Goal: Task Accomplishment & Management: Manage account settings

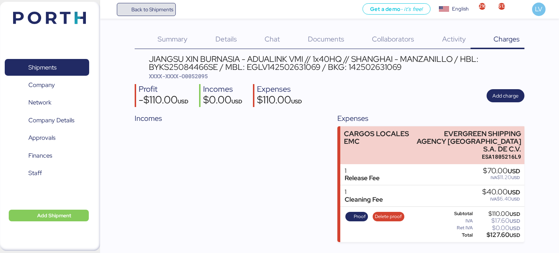
drag, startPoint x: 0, startPoint y: 0, endPoint x: 147, endPoint y: 6, distance: 147.1
click at [147, 6] on span "Back to Shipments" at bounding box center [152, 9] width 42 height 9
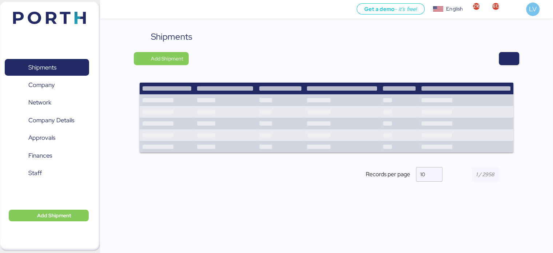
click at [523, 64] on div "Shipments Add Shipment Records per page 10" at bounding box center [326, 151] width 453 height 242
click at [510, 61] on span "button" at bounding box center [509, 58] width 9 height 10
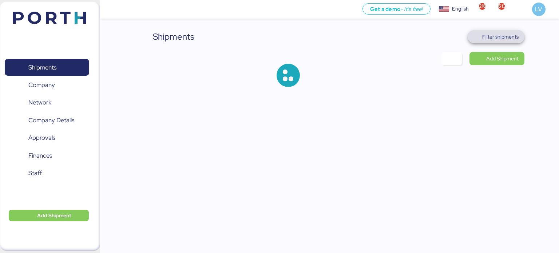
click at [505, 43] on span "Filter shipments" at bounding box center [496, 36] width 57 height 13
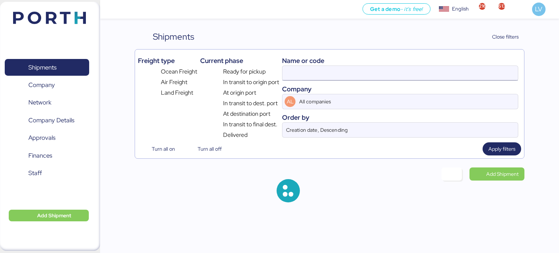
click at [465, 76] on input at bounding box center [399, 73] width 235 height 15
paste input "SHSI50345200"
type input "SHSI50345200"
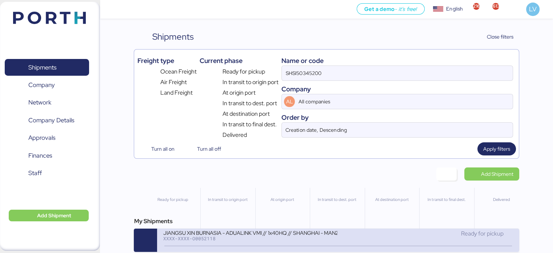
click at [430, 230] on div "JIANGSU XIN BURNASIA - ADUALINK VMI // 1x40HQ // SHANGHAI - MANZANILLO / HBL: B…" at bounding box center [338, 240] width 362 height 23
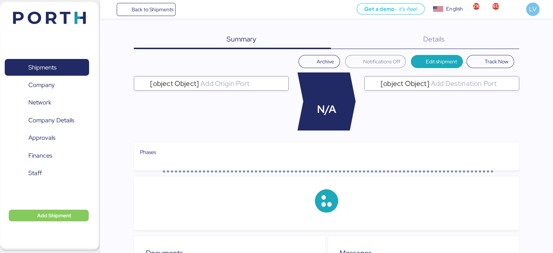
click at [364, 75] on div "[object Object] N/A [object Object]" at bounding box center [326, 101] width 385 height 58
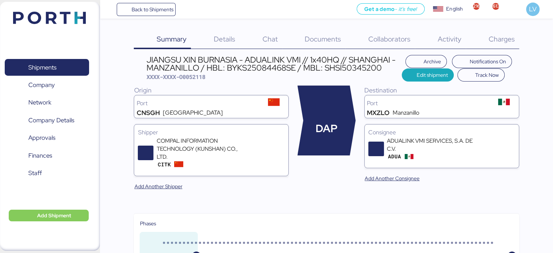
click at [498, 43] on span "Charges" at bounding box center [502, 38] width 26 height 9
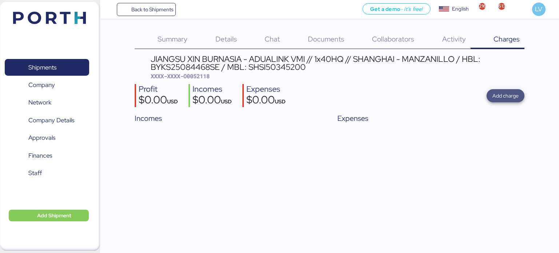
click at [504, 89] on span "Add charge" at bounding box center [506, 95] width 38 height 13
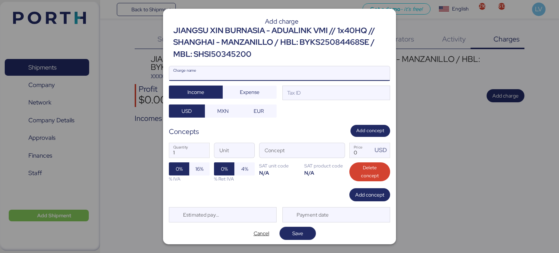
click at [318, 73] on input "Charge name" at bounding box center [279, 73] width 221 height 15
type input "c"
type input "CARGOS LOCALES"
click at [296, 73] on input "CARGOS LOCALES" at bounding box center [279, 73] width 221 height 15
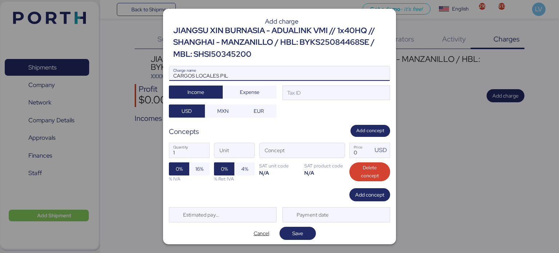
type input "CARGOS LOCALES PIL"
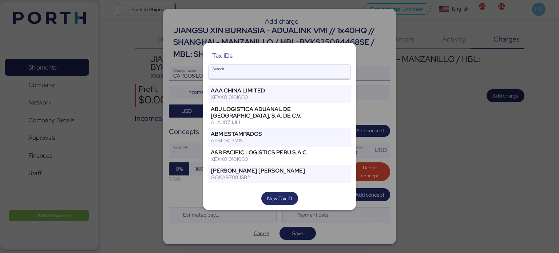
type input "L"
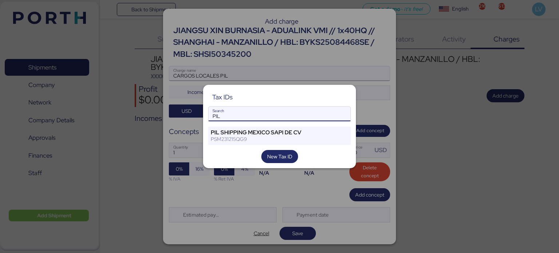
type input "PIL"
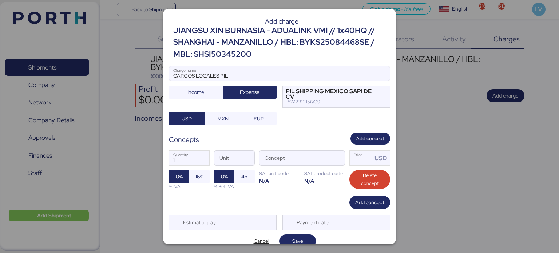
click at [350, 158] on input "Price USD" at bounding box center [361, 158] width 23 height 15
type input "0"
click at [335, 158] on span "button" at bounding box center [336, 159] width 15 height 15
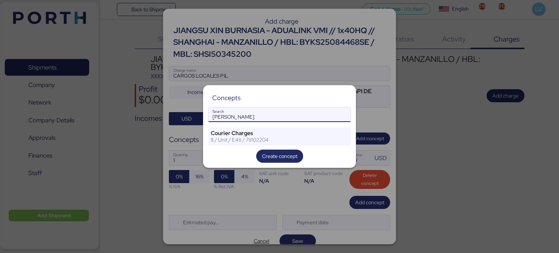
type input "[PERSON_NAME]"
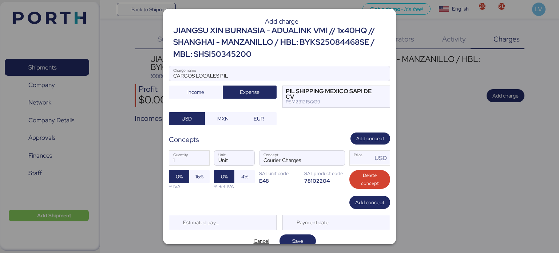
click at [350, 156] on input "Price USD" at bounding box center [361, 158] width 23 height 15
type input "80"
click at [364, 205] on span "Add concept" at bounding box center [369, 202] width 29 height 9
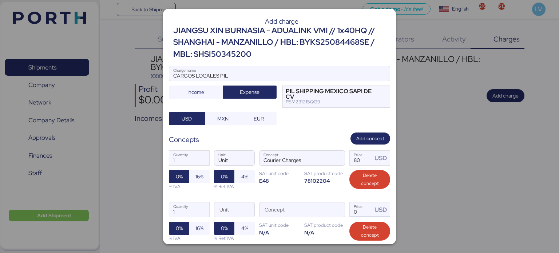
scroll to position [60, 0]
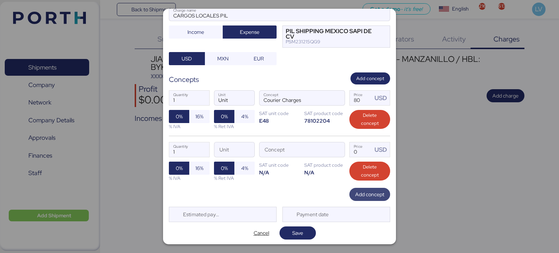
click at [365, 189] on span "Add concept" at bounding box center [369, 194] width 29 height 10
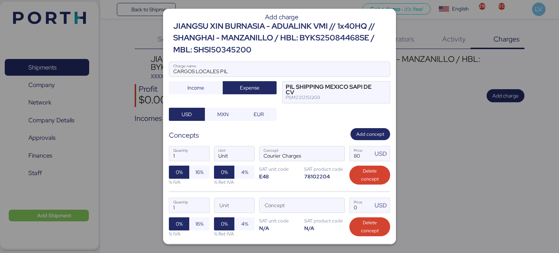
scroll to position [0, 0]
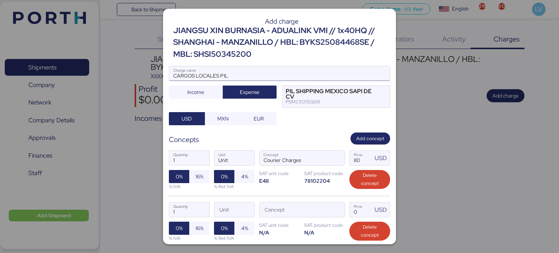
click at [275, 78] on input "CARGOS LOCALES PIL" at bounding box center [279, 73] width 221 height 15
type input "CARGOS LOCALES PIL EN USD"
click at [332, 208] on span "button" at bounding box center [336, 211] width 15 height 15
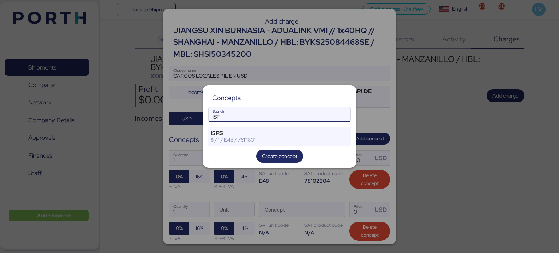
type input "ISP"
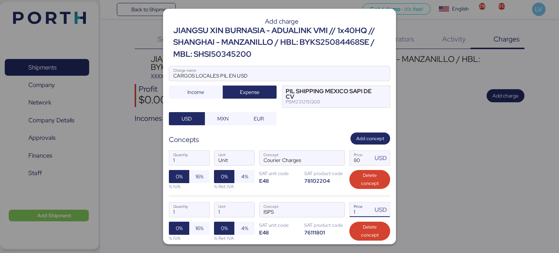
click at [365, 210] on input "1" at bounding box center [361, 209] width 23 height 15
type input "45"
click at [283, 183] on div "1 Quantity Unit Unit Courier Charges Concept 80 Price USD 0% 16% % IVA 0% 4% % …" at bounding box center [279, 169] width 221 height 51
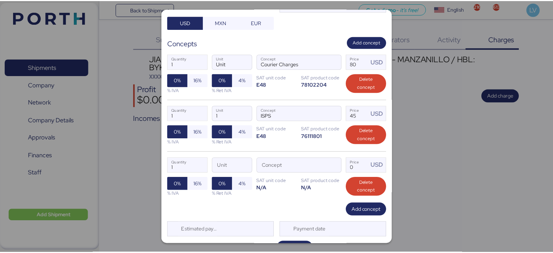
scroll to position [112, 0]
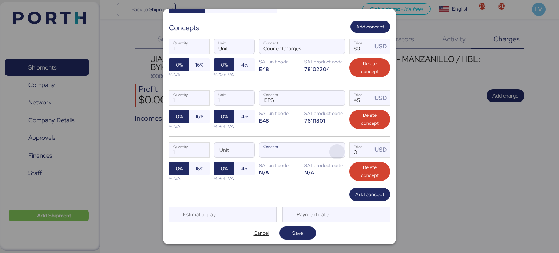
click at [329, 144] on span "button" at bounding box center [336, 151] width 15 height 15
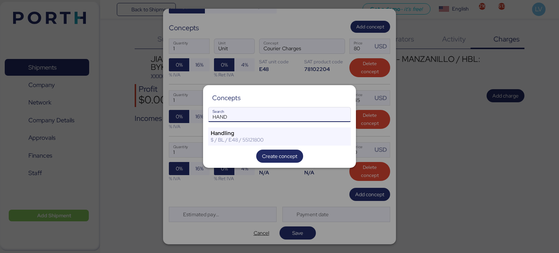
type input "HAND"
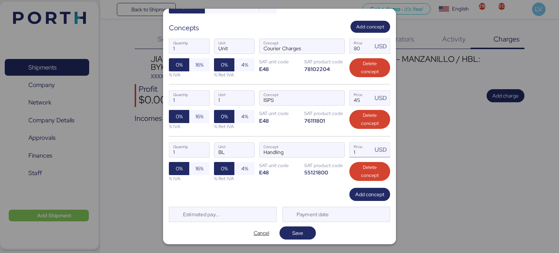
click at [351, 143] on input "1" at bounding box center [361, 150] width 23 height 15
type input "35"
click at [303, 193] on div "Add concept" at bounding box center [279, 194] width 221 height 13
click at [303, 236] on span "Save" at bounding box center [297, 233] width 25 height 10
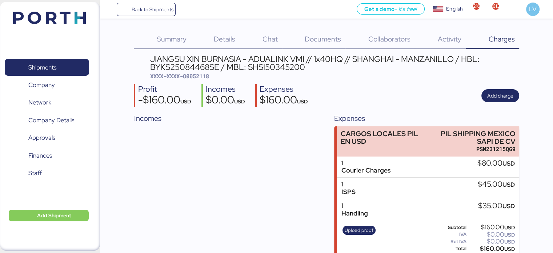
scroll to position [8, 0]
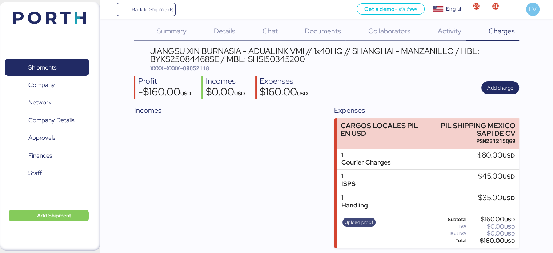
click at [348, 223] on span "Upload proof" at bounding box center [359, 222] width 29 height 8
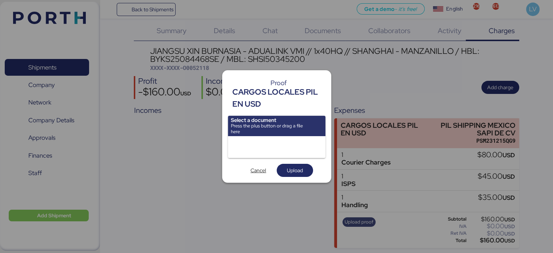
scroll to position [0, 0]
click at [294, 129] on input "file" at bounding box center [277, 126] width 98 height 20
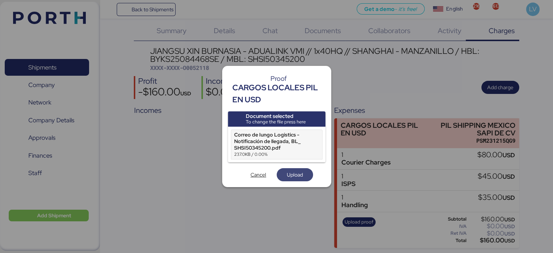
click at [291, 177] on span "Upload" at bounding box center [295, 174] width 16 height 9
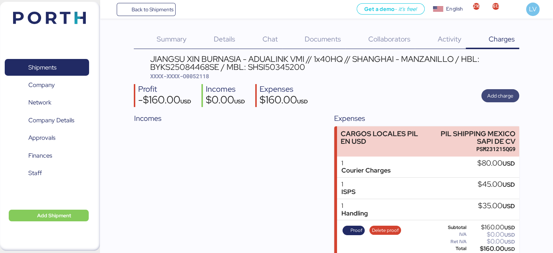
click at [507, 96] on span "Add charge" at bounding box center [501, 95] width 26 height 9
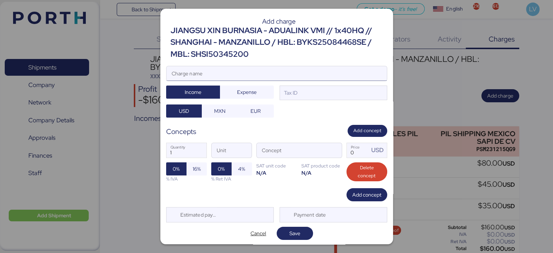
click at [274, 66] on input "Charge name" at bounding box center [277, 73] width 221 height 15
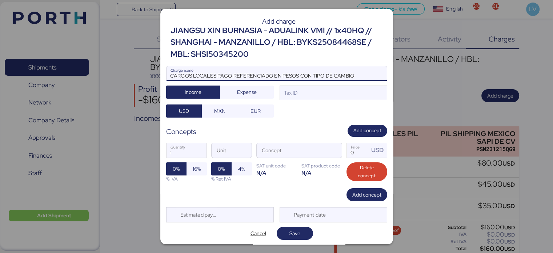
type input "CARGOS LOCALES PAGO REFERENCIADO EN PESOS CON TIPO DE CAMBIO"
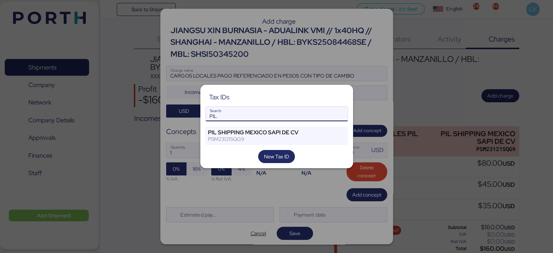
type input "PIL"
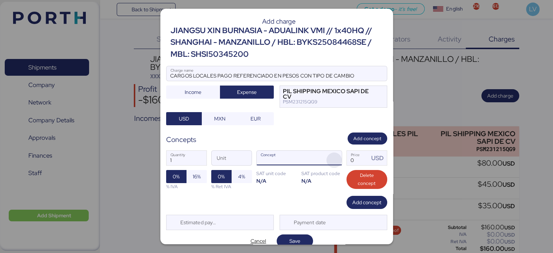
click at [329, 162] on span "button" at bounding box center [334, 159] width 15 height 15
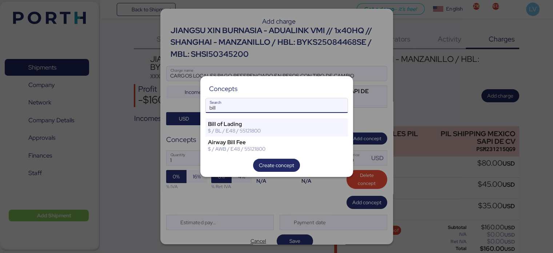
type input "bill"
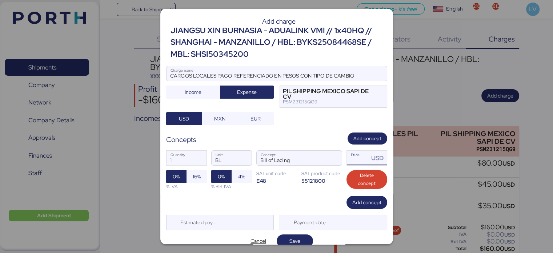
click at [347, 152] on input "Price USD" at bounding box center [358, 158] width 23 height 15
type input "80"
click at [353, 197] on span "Add concept" at bounding box center [367, 202] width 29 height 10
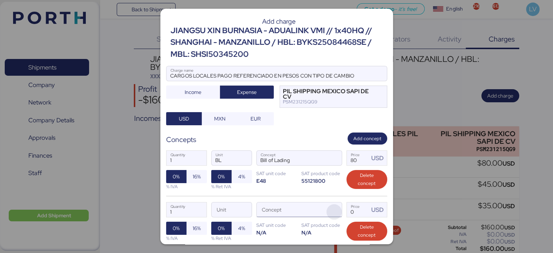
click at [327, 210] on span "button" at bounding box center [334, 211] width 15 height 15
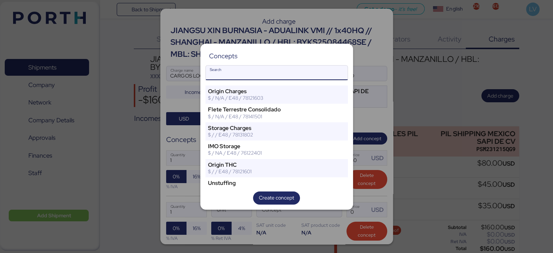
click at [259, 70] on input "Search" at bounding box center [277, 72] width 142 height 15
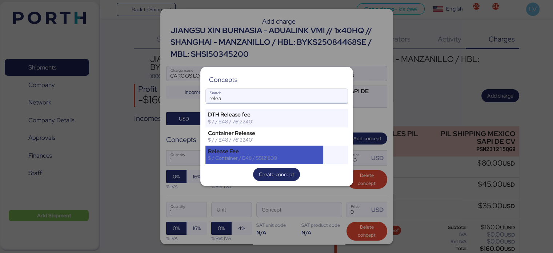
type input "relea"
click at [236, 150] on div "Release Fee" at bounding box center [264, 151] width 113 height 7
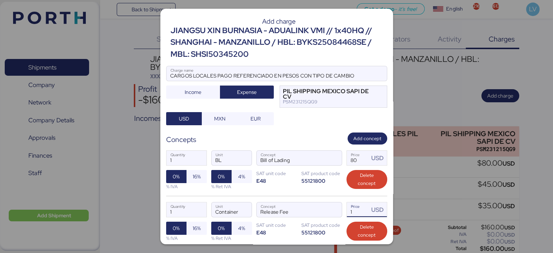
click at [351, 209] on input "1" at bounding box center [358, 209] width 23 height 15
type input "35"
click at [194, 173] on span "16%" at bounding box center [197, 176] width 8 height 9
click at [193, 225] on span "16%" at bounding box center [197, 228] width 8 height 9
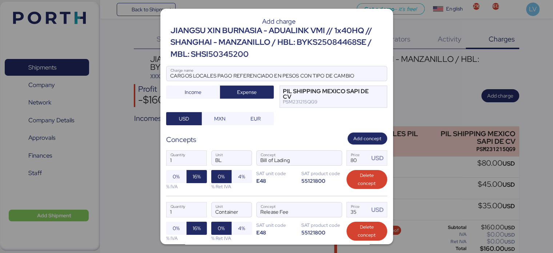
click at [276, 192] on div "1 Quantity BL Unit Bill of Lading Concept 80 Price USD 0% 16% % IVA 0% 4% % Ret…" at bounding box center [276, 169] width 221 height 51
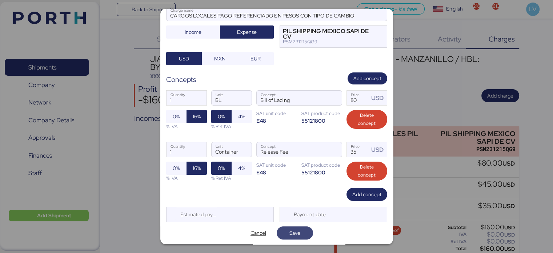
click at [291, 229] on span "Save" at bounding box center [295, 233] width 11 height 9
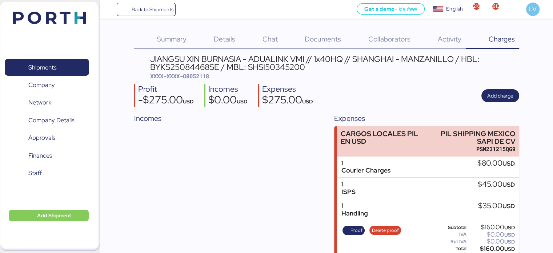
scroll to position [130, 0]
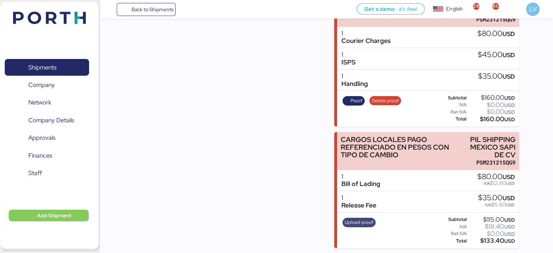
click at [356, 224] on span "Upload proof" at bounding box center [359, 222] width 29 height 8
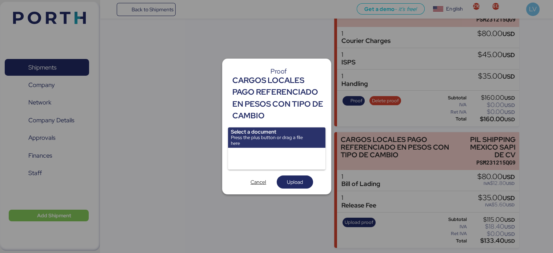
click at [246, 147] on input "file" at bounding box center [277, 137] width 98 height 20
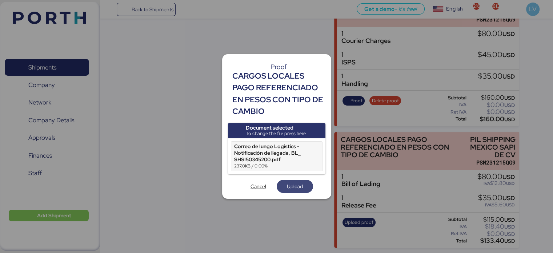
click at [292, 183] on span "Upload" at bounding box center [295, 186] width 16 height 9
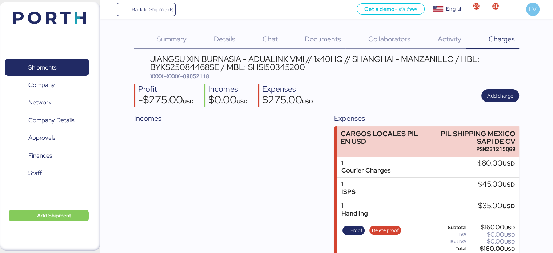
click at [193, 74] on span "XXXX-XXXX-O0052118" at bounding box center [179, 75] width 59 height 7
copy span "O0052118"
click at [135, 11] on span "Back to Shipments" at bounding box center [152, 9] width 42 height 9
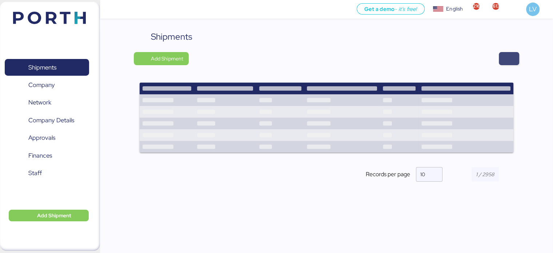
click at [513, 53] on span "button" at bounding box center [509, 58] width 20 height 13
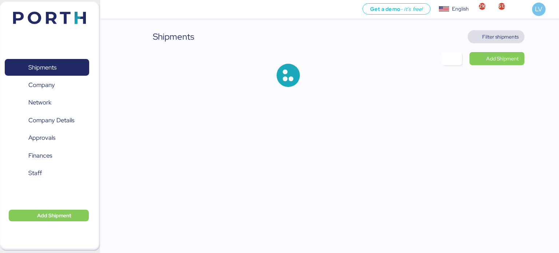
click at [491, 32] on span "Filter shipments" at bounding box center [500, 36] width 36 height 9
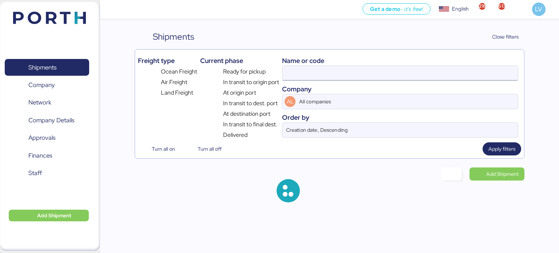
click at [437, 66] on input at bounding box center [399, 73] width 235 height 15
paste input "O0051925"
type input "O0051925"
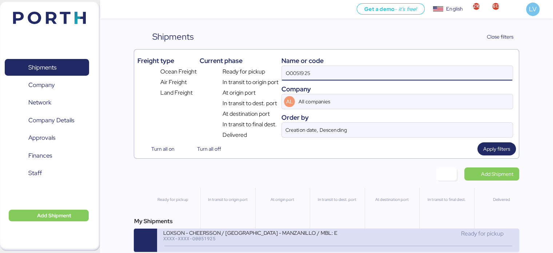
click at [234, 235] on div "LOXSON - CHEERSSON / [GEOGRAPHIC_DATA] - MANZANILLO / MBL: ESLCHNSHG039932A - H…" at bounding box center [250, 232] width 175 height 6
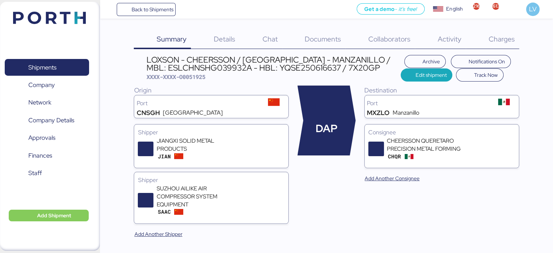
click at [476, 35] on div "Charges 0" at bounding box center [492, 39] width 53 height 19
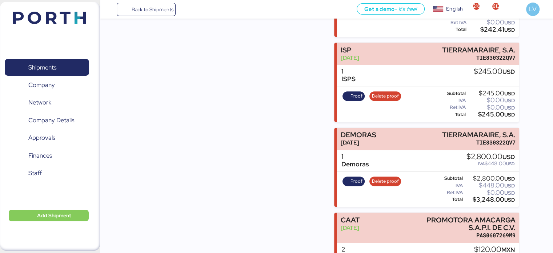
scroll to position [623, 0]
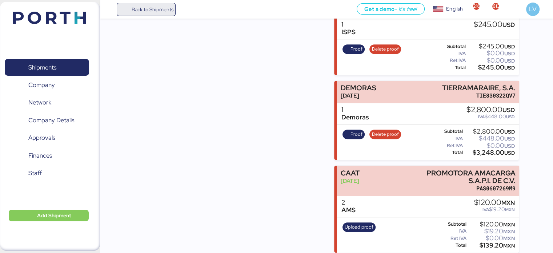
click at [172, 11] on span "Back to Shipments" at bounding box center [152, 9] width 42 height 9
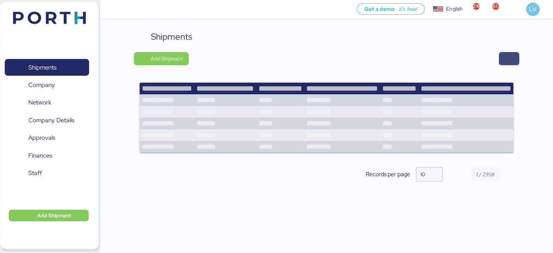
click at [507, 58] on span "button" at bounding box center [509, 58] width 9 height 10
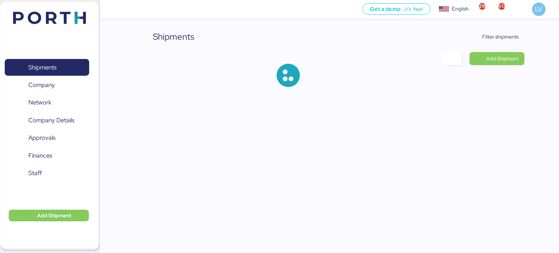
click at [497, 45] on div "Shipments Filter shipments Add Shipment" at bounding box center [330, 64] width 390 height 68
click at [496, 40] on span "Filter shipments" at bounding box center [500, 36] width 36 height 9
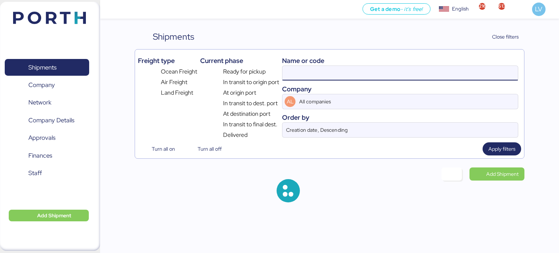
click at [454, 72] on input at bounding box center [399, 73] width 235 height 15
type input "51967"
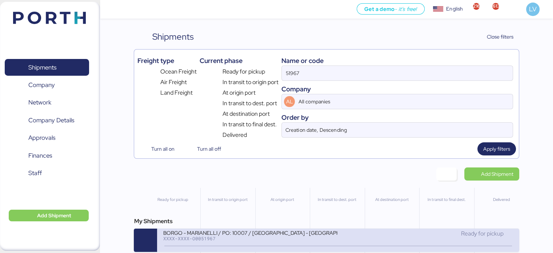
click at [247, 241] on div "XXXX-XXXX-O0051967" at bounding box center [250, 238] width 175 height 5
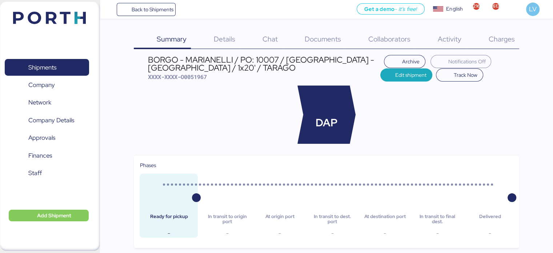
click at [504, 38] on span "Charges" at bounding box center [502, 38] width 26 height 9
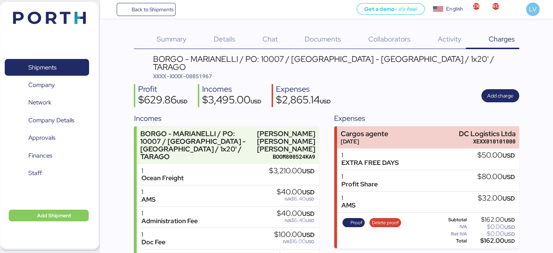
click at [207, 57] on div "BORGO - MARIANELLI / PO: 10007 / [GEOGRAPHIC_DATA] - [GEOGRAPHIC_DATA] / 1x20' …" at bounding box center [336, 63] width 366 height 16
click at [205, 74] on div "BORGO - MARIANELLI / PO: 10007 / [GEOGRAPHIC_DATA] - [GEOGRAPHIC_DATA] / 1x20' …" at bounding box center [326, 255] width 385 height 400
click at [205, 72] on span "XXXX-XXXX-O0051967" at bounding box center [182, 75] width 59 height 7
copy span "O0051967"
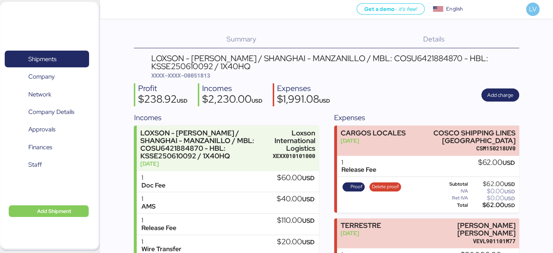
click at [31, 29] on div "Shipments 0 Company 0 Network 0 Company Details 0 Approvals 0 Finances 0 Staff …" at bounding box center [50, 126] width 100 height 249
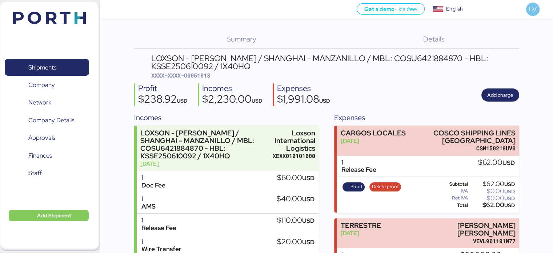
click at [42, 25] on header at bounding box center [39, 16] width 70 height 23
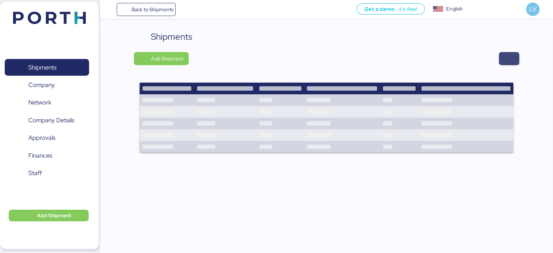
click at [513, 58] on span "button" at bounding box center [509, 58] width 9 height 10
click at [505, 60] on span "button" at bounding box center [509, 58] width 9 height 10
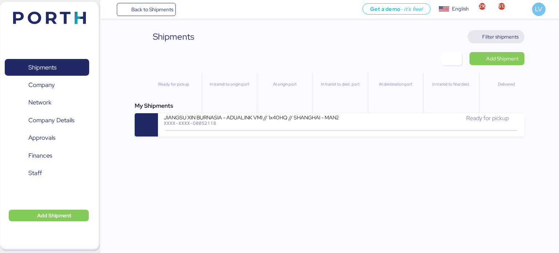
click at [492, 37] on span "Filter shipments" at bounding box center [500, 36] width 36 height 9
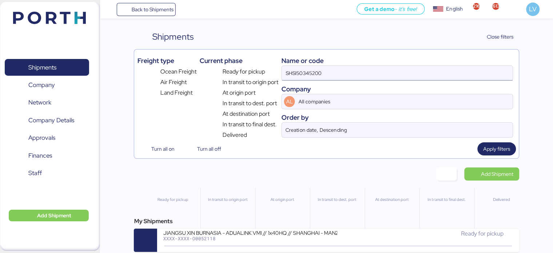
click at [399, 74] on input "SHSI50345200" at bounding box center [397, 73] width 231 height 15
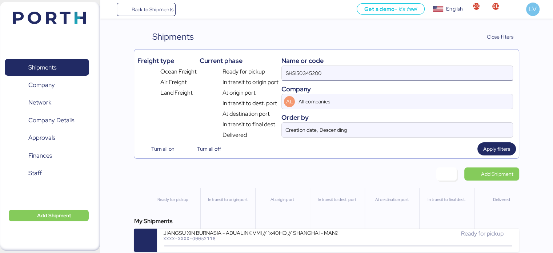
click at [399, 74] on input "SHSI50345200" at bounding box center [397, 73] width 231 height 15
paste input "2561"
type input "SHSI50256100"
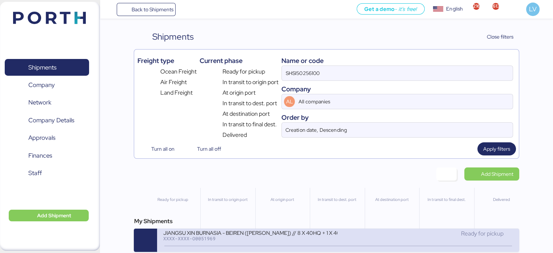
click at [249, 232] on div "JIANGSU XIN BURNASIA - BEIREN (KIRCHHOFF) // 8 X 40HQ + 1 X 40FR // SHANGHAI - …" at bounding box center [250, 232] width 175 height 6
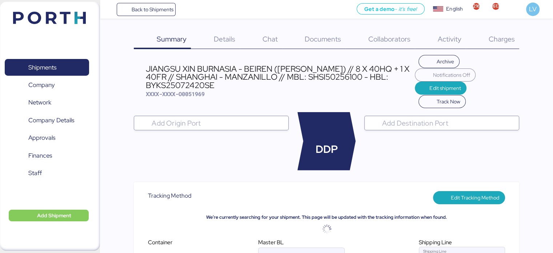
click at [492, 41] on span "Charges" at bounding box center [502, 38] width 26 height 9
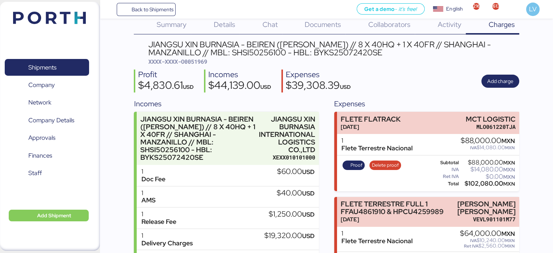
scroll to position [6, 0]
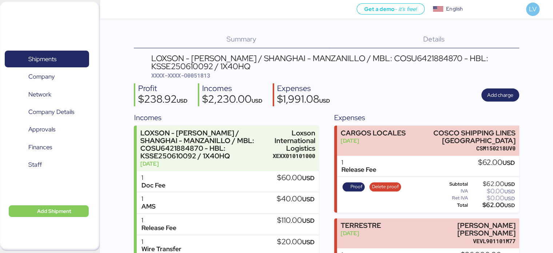
drag, startPoint x: 0, startPoint y: 0, endPoint x: 45, endPoint y: 17, distance: 47.9
click at [45, 17] on div "Shipments 0 Company 0 Network 0 Company Details 0 Approvals 0 Finances 0 Staff …" at bounding box center [50, 126] width 100 height 249
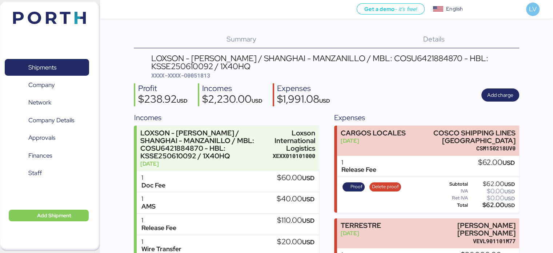
click at [45, 17] on img at bounding box center [49, 18] width 73 height 12
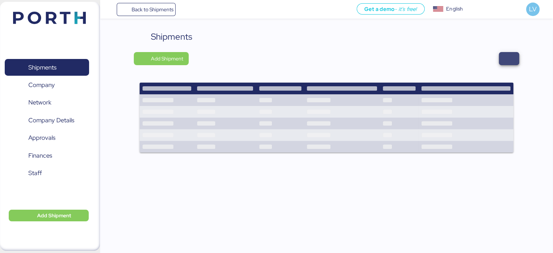
click at [515, 63] on span "button" at bounding box center [509, 58] width 20 height 13
click at [514, 60] on span "button" at bounding box center [509, 58] width 20 height 13
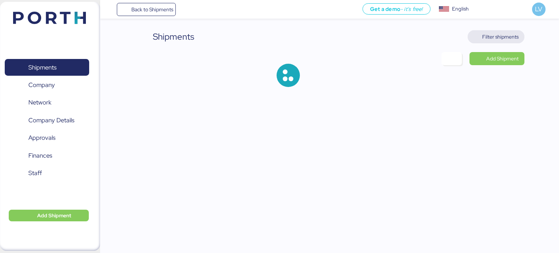
click at [511, 34] on span "Filter shipments" at bounding box center [500, 36] width 36 height 9
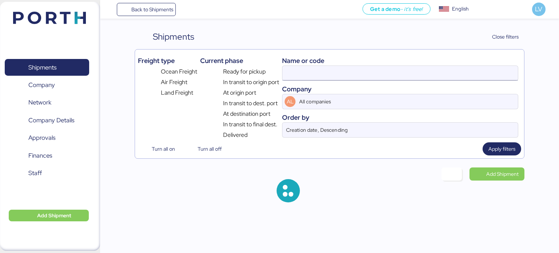
click at [442, 74] on input at bounding box center [399, 73] width 235 height 15
paste input "O0052051"
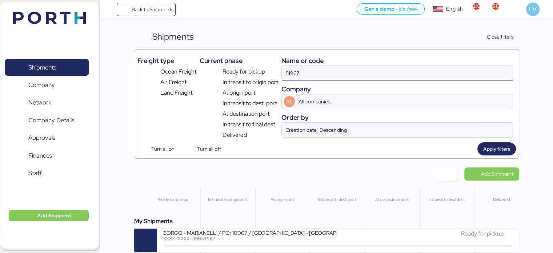
click at [364, 70] on input "51967" at bounding box center [397, 73] width 231 height 15
paste input "O0052051"
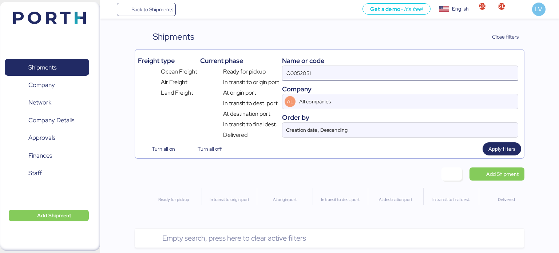
type input "O0052051"
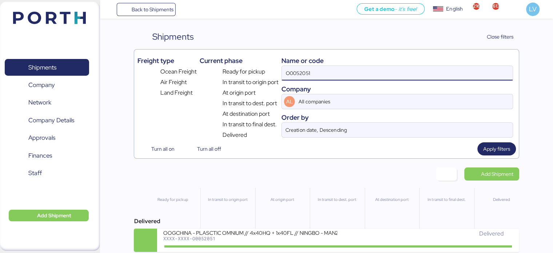
click at [299, 227] on div "At origin port" at bounding box center [282, 214] width 54 height 52
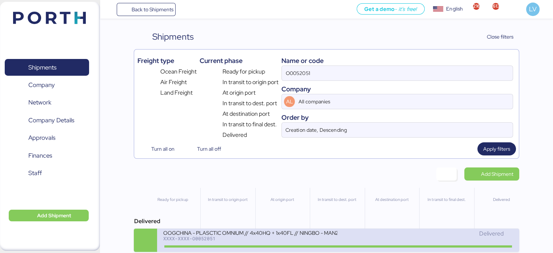
click at [309, 238] on div "XXXX-XXXX-O0052051" at bounding box center [250, 238] width 175 height 5
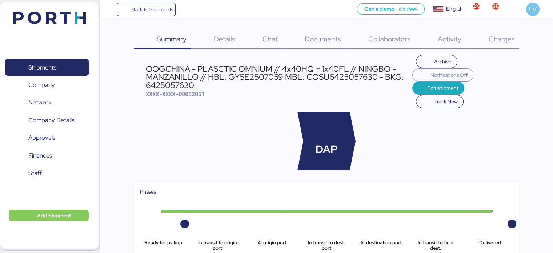
click at [516, 42] on div "Charges 0" at bounding box center [492, 39] width 53 height 19
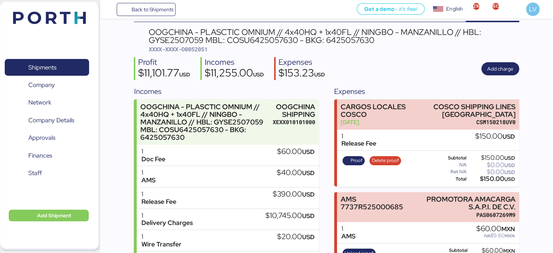
scroll to position [66, 0]
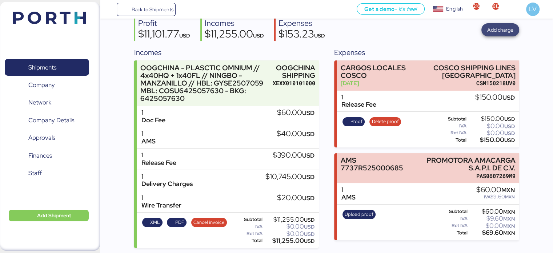
click at [499, 29] on span "Add charge" at bounding box center [501, 29] width 26 height 9
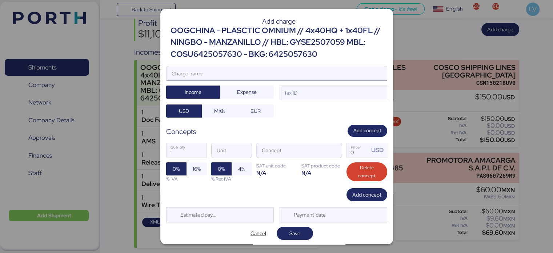
click at [202, 78] on input "Charge name" at bounding box center [277, 73] width 221 height 15
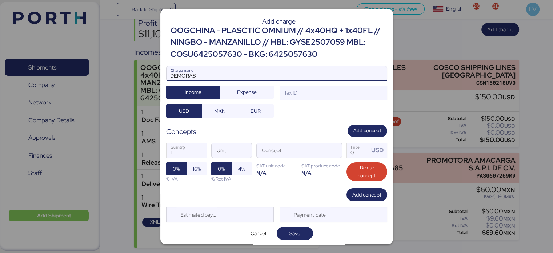
type input "DEMORAS"
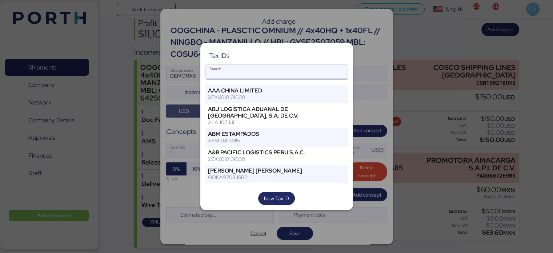
click at [230, 76] on input "Search" at bounding box center [277, 72] width 142 height 15
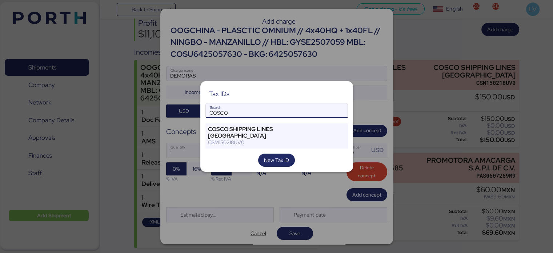
type input "COSCO"
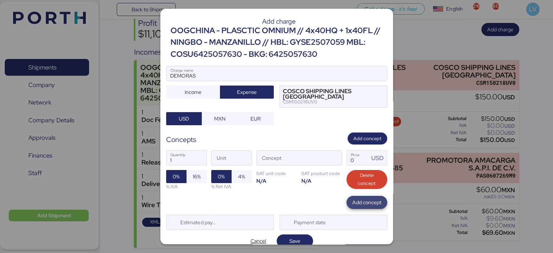
click at [353, 200] on span "Add concept" at bounding box center [367, 202] width 29 height 9
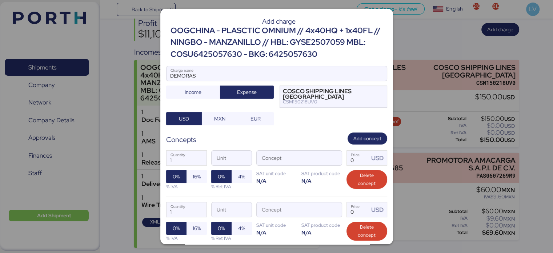
scroll to position [60, 0]
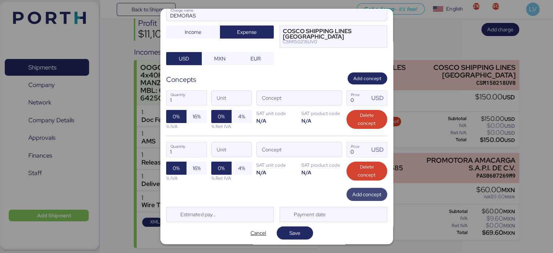
click at [350, 199] on span "Add concept" at bounding box center [367, 194] width 41 height 13
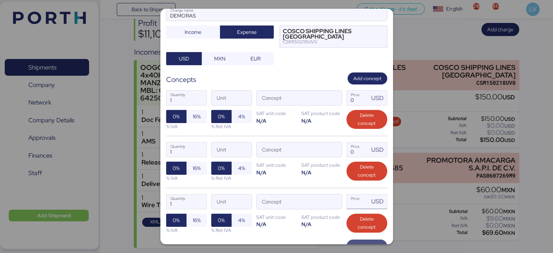
click at [350, 198] on input "Price USD" at bounding box center [358, 201] width 23 height 15
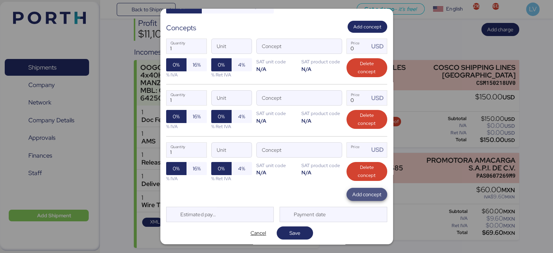
type input "0"
click at [352, 199] on span "Add concept" at bounding box center [367, 194] width 41 height 13
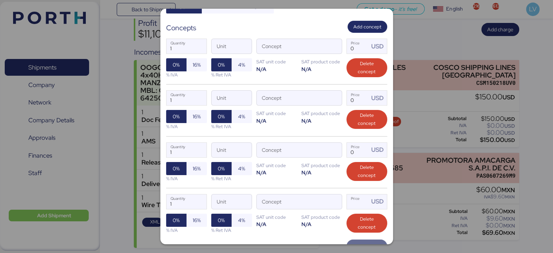
click at [352, 199] on input "Price USD" at bounding box center [358, 201] width 23 height 15
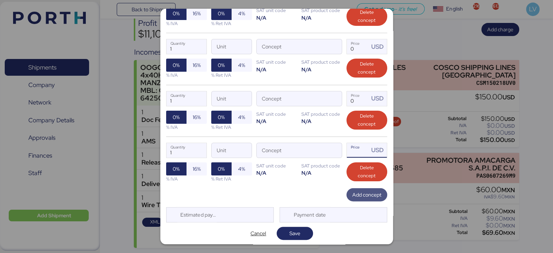
type input "0"
click at [353, 198] on span "Add concept" at bounding box center [367, 195] width 29 height 10
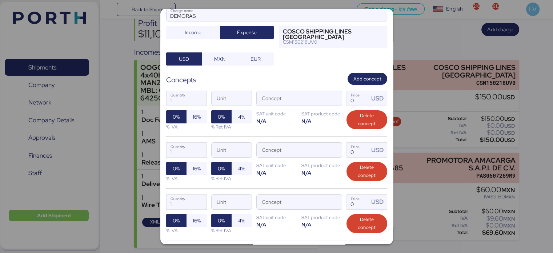
scroll to position [0, 0]
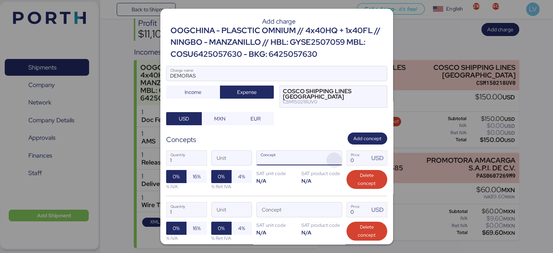
click at [331, 160] on span "button" at bounding box center [334, 159] width 15 height 15
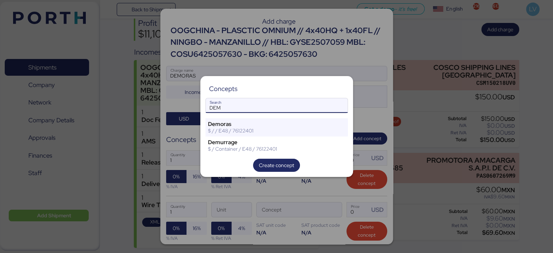
type input "DEM"
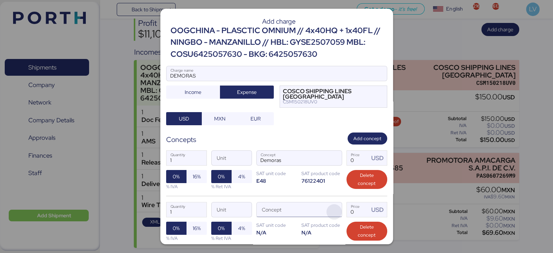
click at [336, 213] on span "button" at bounding box center [334, 211] width 15 height 15
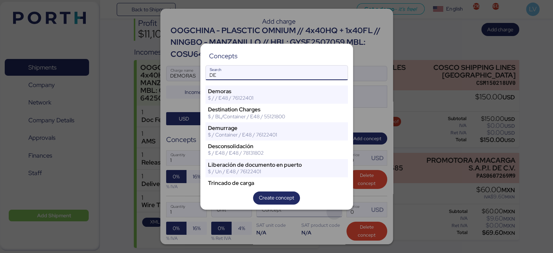
type input "DE"
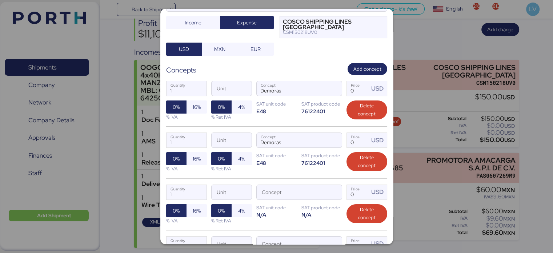
scroll to position [72, 0]
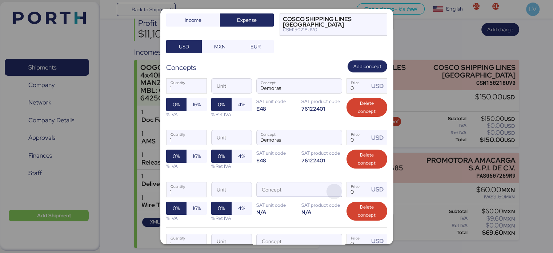
click at [331, 190] on span "button" at bounding box center [334, 191] width 15 height 15
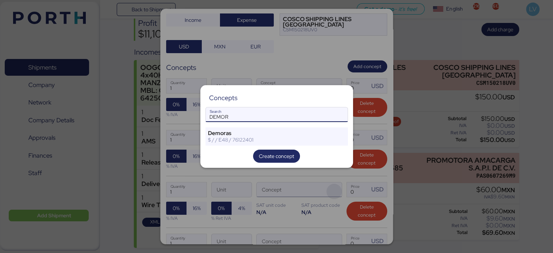
type input "DEMOR"
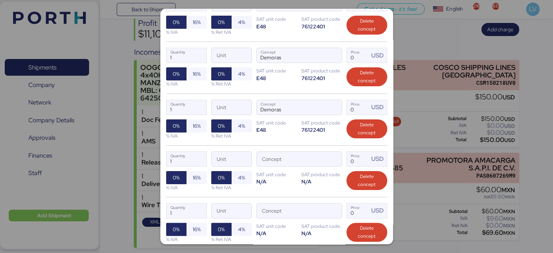
scroll to position [155, 0]
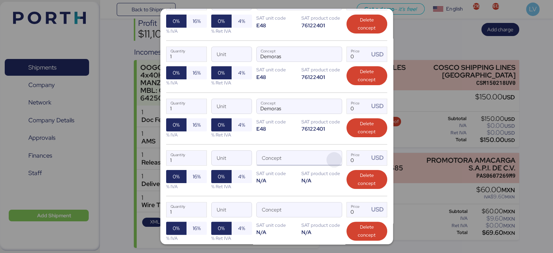
click at [331, 156] on span "button" at bounding box center [334, 159] width 15 height 15
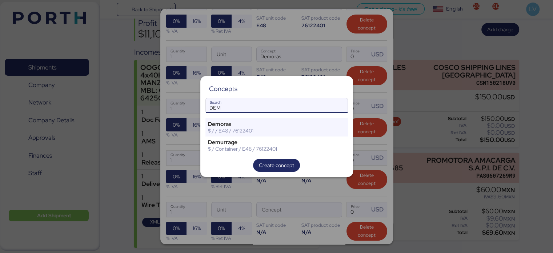
type input "DEM"
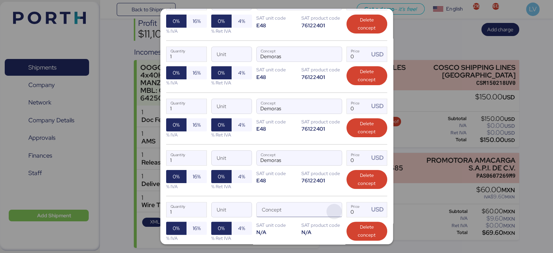
click at [327, 205] on span "button" at bounding box center [334, 211] width 15 height 15
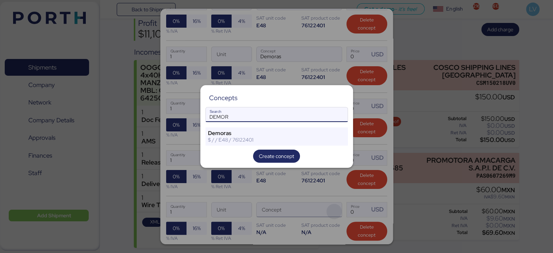
type input "DEMOR"
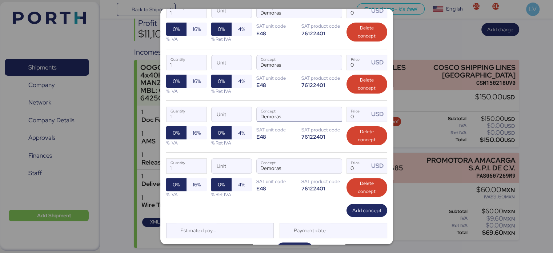
scroll to position [0, 0]
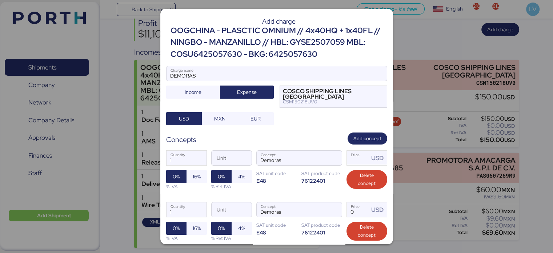
click at [347, 163] on input "Price USD" at bounding box center [358, 158] width 23 height 15
type input "120"
click at [179, 152] on input "1" at bounding box center [187, 158] width 40 height 15
type input "4"
click at [347, 205] on input "Price USD" at bounding box center [358, 209] width 23 height 15
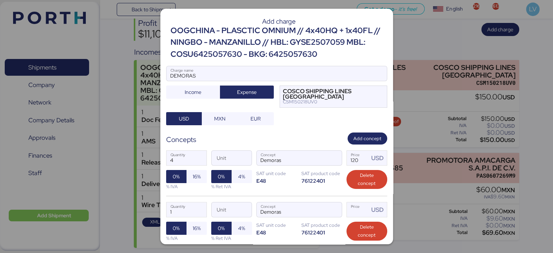
type input "0"
click at [186, 208] on input "1" at bounding box center [187, 209] width 40 height 15
type input "3"
click at [351, 208] on input "Price USD" at bounding box center [358, 209] width 23 height 15
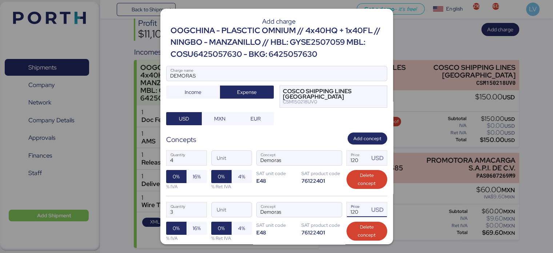
type input "120"
click at [314, 188] on div "4 Quantity Unit Demoras Concept 120 Price USD 0% 16% % IVA 0% 4% % Ret IVA SAT …" at bounding box center [276, 169] width 221 height 51
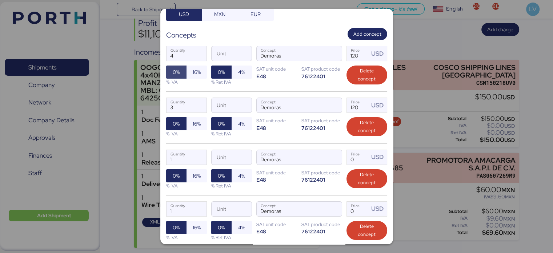
scroll to position [107, 0]
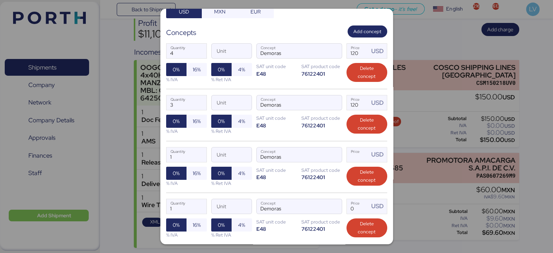
click at [347, 151] on input "Price USD" at bounding box center [358, 154] width 23 height 15
type input "120"
click at [176, 152] on input "1" at bounding box center [187, 154] width 40 height 15
type input "1"
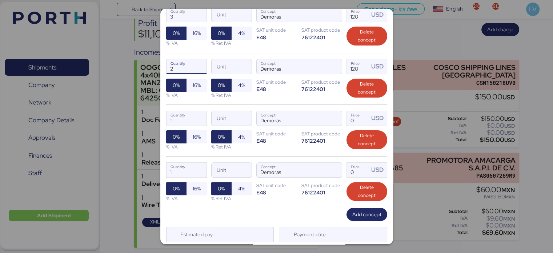
scroll to position [196, 0]
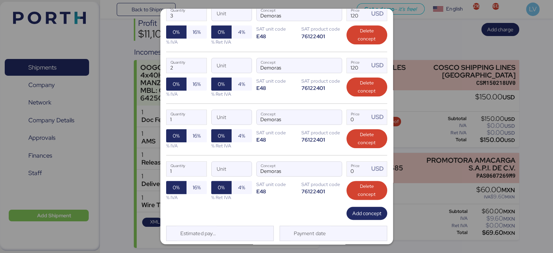
type input "1"
click at [182, 168] on input "1" at bounding box center [187, 169] width 40 height 15
type input "1"
click at [184, 110] on input "1" at bounding box center [187, 117] width 40 height 15
type input "2"
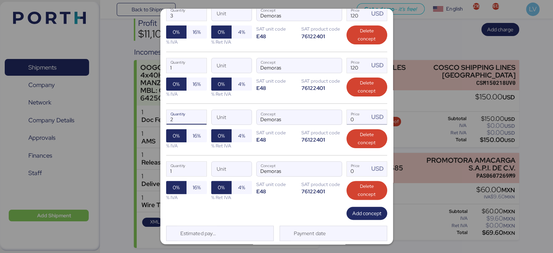
type input "2"
click at [352, 116] on input "Price USD" at bounding box center [358, 117] width 23 height 15
type input "120"
click at [300, 102] on div "2 Quantity Unit Demoras Concept 120 Price USD 0% 16% % IVA 0% 4% % Ret IVA SAT …" at bounding box center [276, 78] width 221 height 52
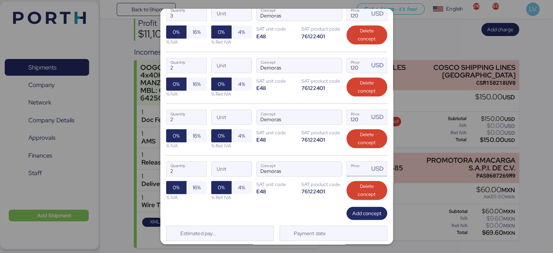
click at [354, 164] on input "Price USD" at bounding box center [358, 169] width 23 height 15
type input "130"
click at [187, 170] on input "2" at bounding box center [187, 169] width 40 height 15
click at [253, 208] on div "Add concept" at bounding box center [276, 213] width 221 height 13
click at [197, 184] on span "16%" at bounding box center [197, 187] width 8 height 9
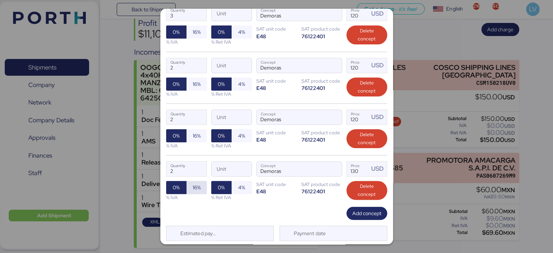
type input "7"
click at [191, 138] on span "16%" at bounding box center [197, 135] width 20 height 13
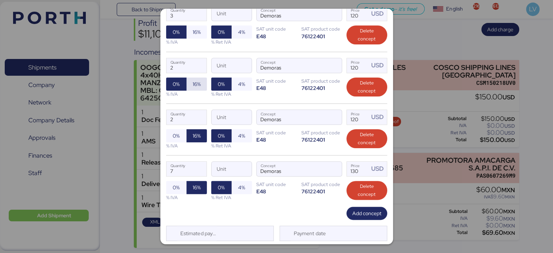
click at [193, 85] on span "16%" at bounding box center [197, 84] width 8 height 9
click at [191, 31] on span "16%" at bounding box center [197, 31] width 20 height 13
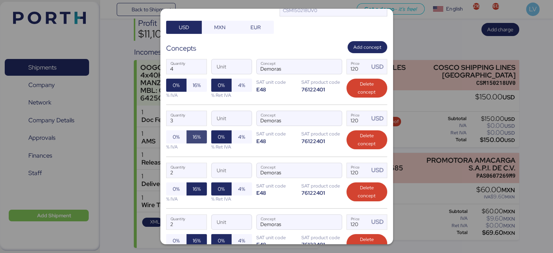
scroll to position [88, 0]
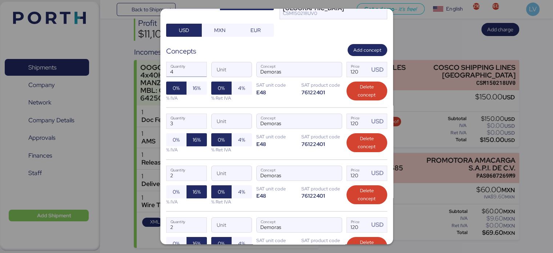
click at [190, 75] on input "4" at bounding box center [187, 69] width 40 height 15
click at [198, 85] on span "16%" at bounding box center [197, 88] width 8 height 9
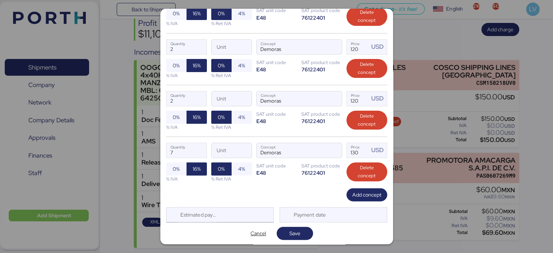
click at [246, 208] on div "Estimated payment date" at bounding box center [220, 214] width 108 height 15
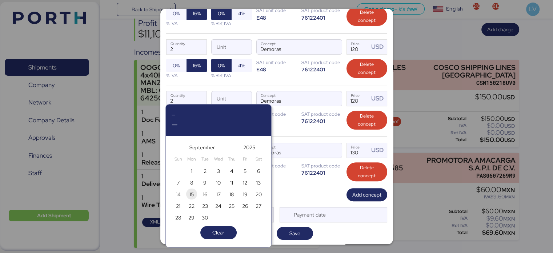
click at [190, 194] on span "15" at bounding box center [192, 194] width 4 height 9
type input "Sep 15, 2025"
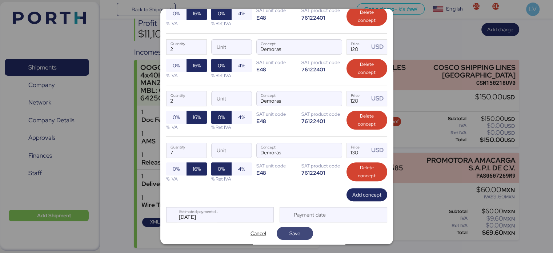
click at [294, 229] on span "Save" at bounding box center [295, 233] width 11 height 9
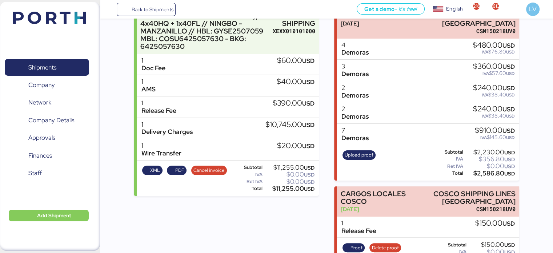
scroll to position [115, 0]
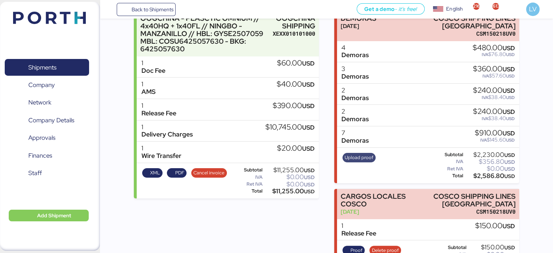
click at [359, 154] on span "Upload proof" at bounding box center [359, 158] width 29 height 8
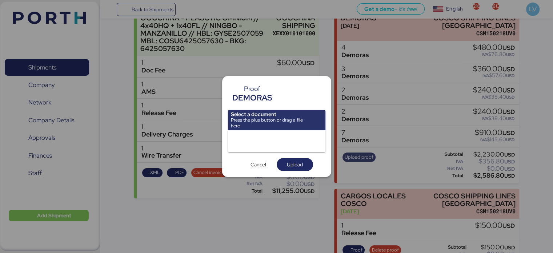
scroll to position [0, 0]
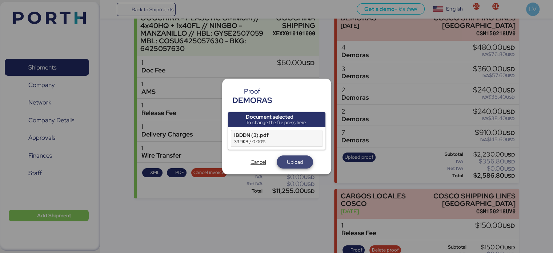
click at [293, 166] on span "Upload" at bounding box center [295, 162] width 16 height 9
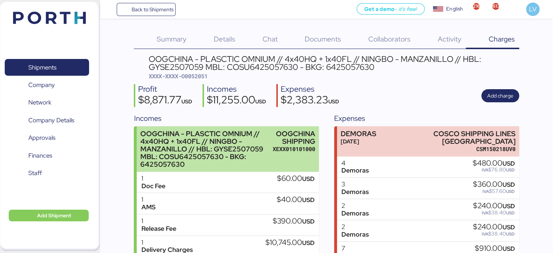
scroll to position [3, 0]
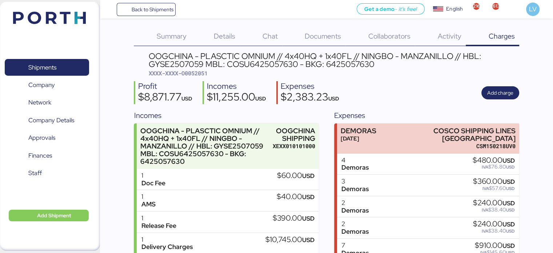
click at [204, 75] on span "XXXX-XXXX-O0052051" at bounding box center [178, 73] width 59 height 7
copy span "O0052051"
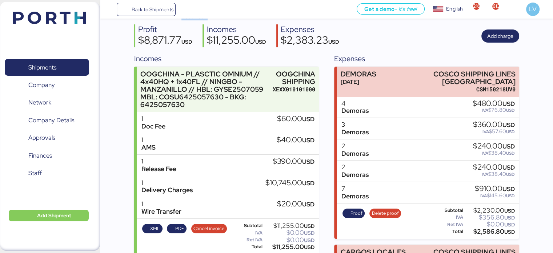
scroll to position [0, 0]
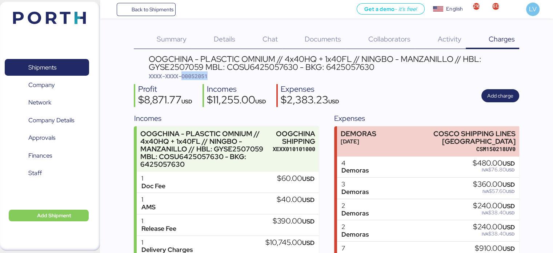
copy span "O0052051"
